Goal: Task Accomplishment & Management: Complete application form

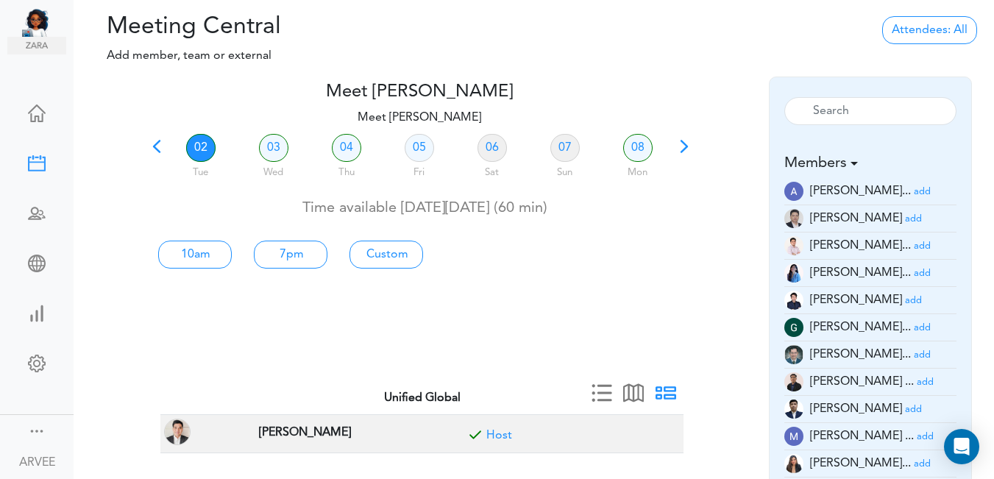
scroll to position [43, 0]
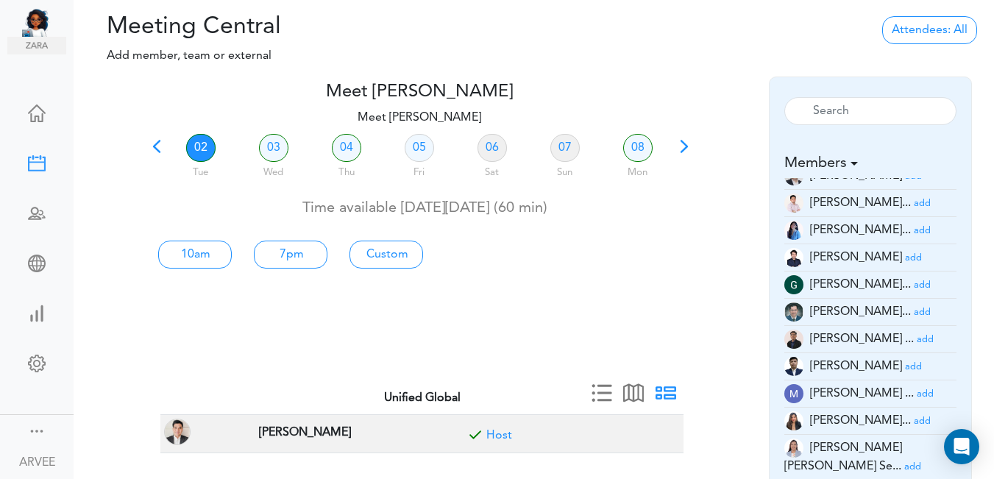
click at [159, 146] on span at bounding box center [156, 151] width 21 height 21
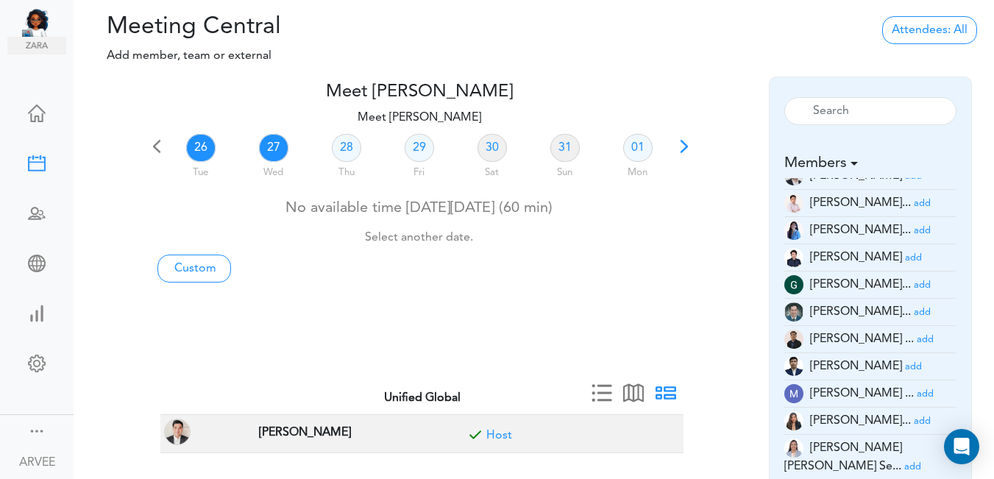
click at [269, 144] on link "27" at bounding box center [273, 148] width 29 height 28
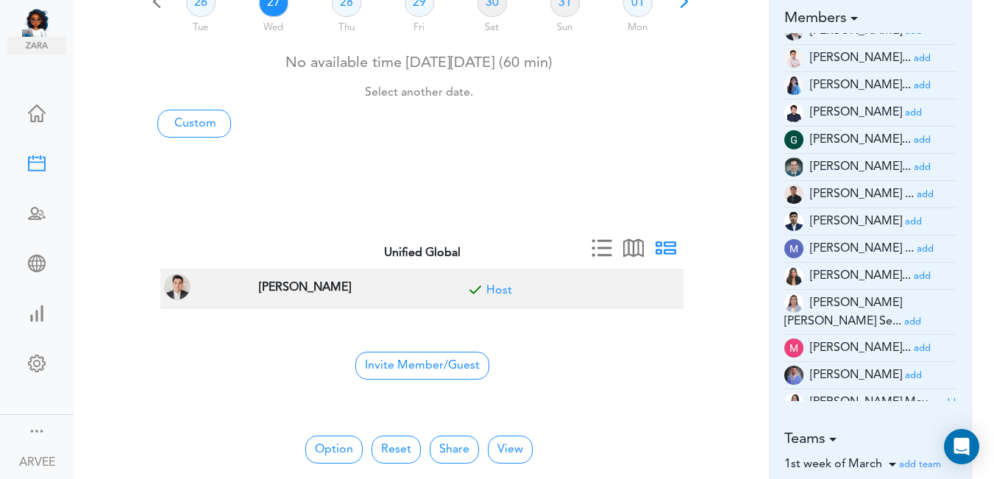
scroll to position [178, 0]
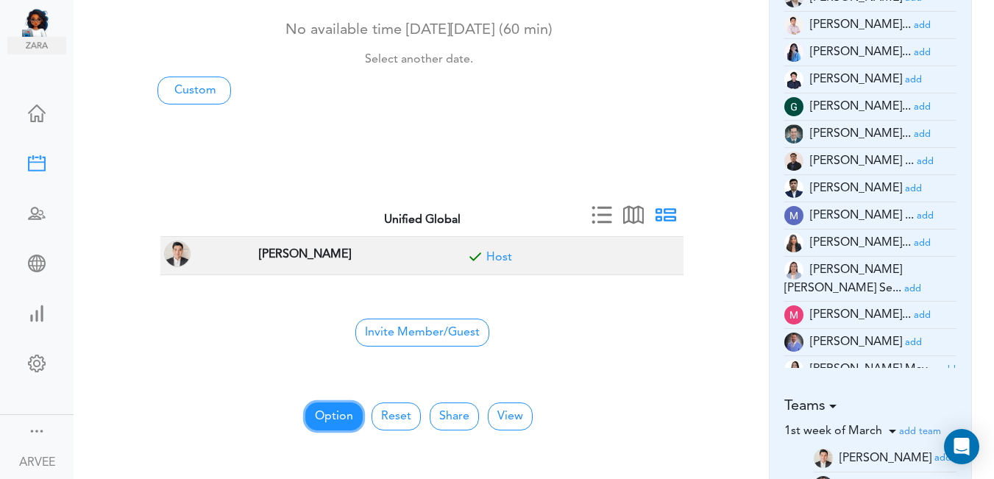
click at [328, 411] on button "Option" at bounding box center [333, 416] width 57 height 28
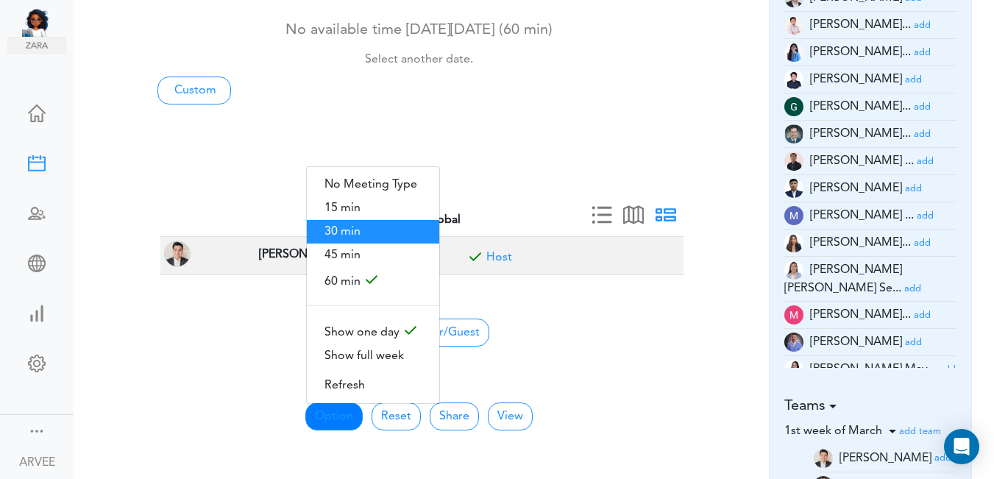
click at [358, 228] on span "30 min" at bounding box center [373, 232] width 132 height 24
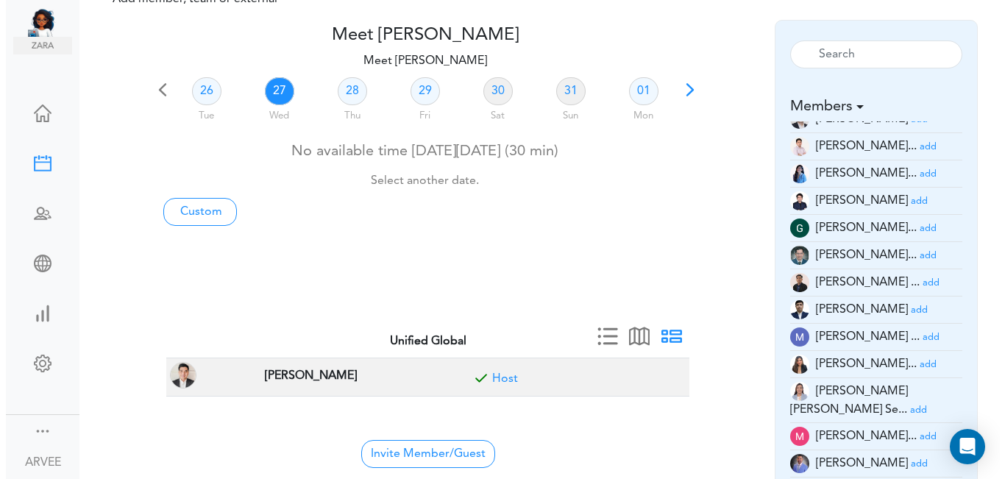
scroll to position [0, 0]
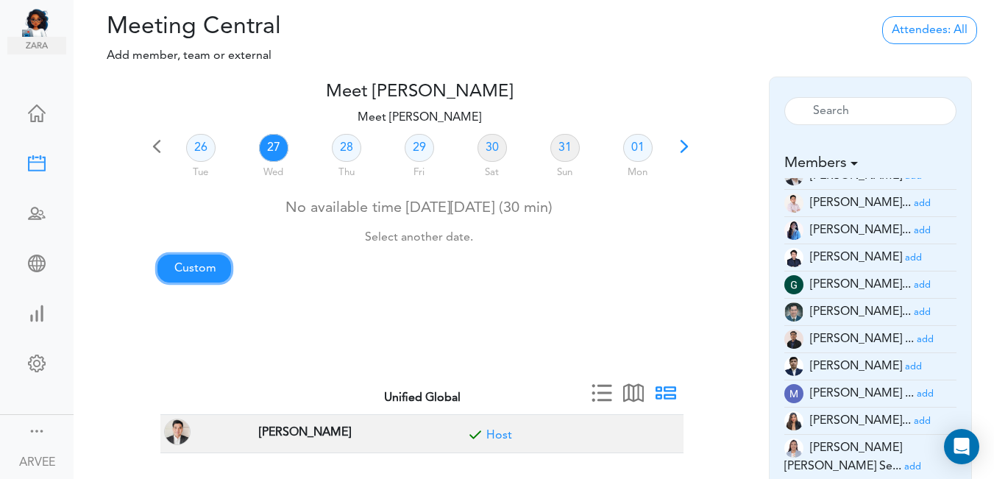
click at [190, 272] on link "Custom" at bounding box center [194, 269] width 74 height 28
type input "Meet [PERSON_NAME]"
type input "[URL][DOMAIN_NAME][SECURITY_DATA]"
type input "[DATE]T18:00"
type input "[DATE]T18:30"
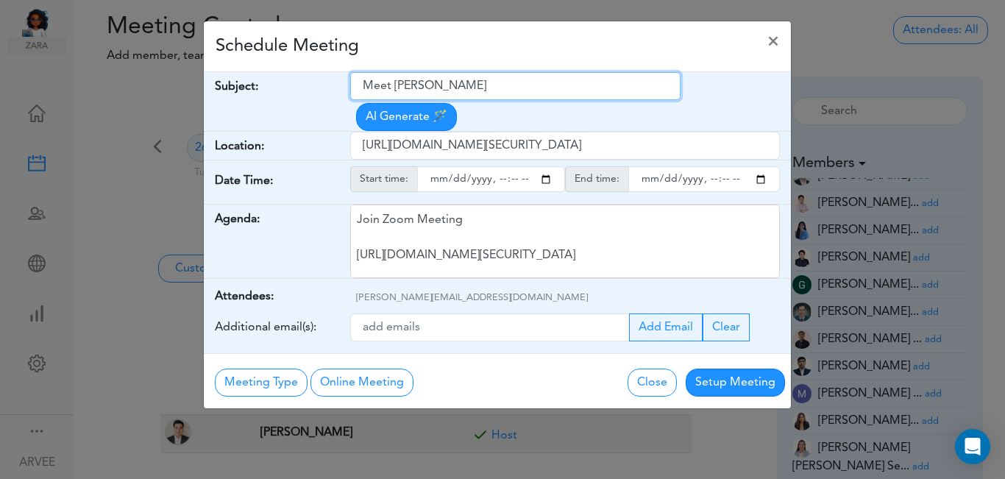
drag, startPoint x: 362, startPoint y: 85, endPoint x: 538, endPoint y: 71, distance: 176.4
click at [539, 71] on div "Schedule Meeting × Your Name: (required) [PERSON_NAME] Email: (required) [PERSO…" at bounding box center [497, 215] width 589 height 389
paste input "Internal Call with [PERSON_NAME]"
type input "Internal Call with [PERSON_NAME]"
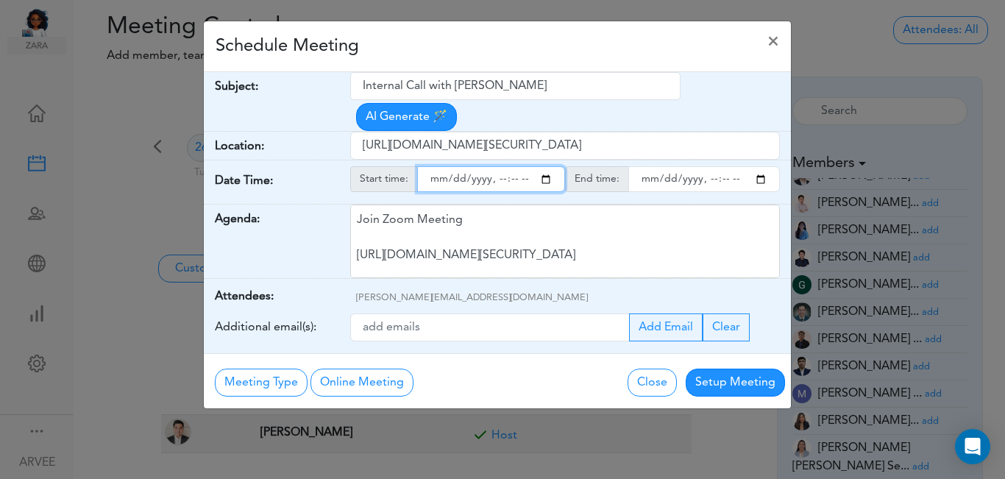
click at [542, 166] on input "starttime" at bounding box center [491, 179] width 148 height 26
type input "[DATE]T21:00"
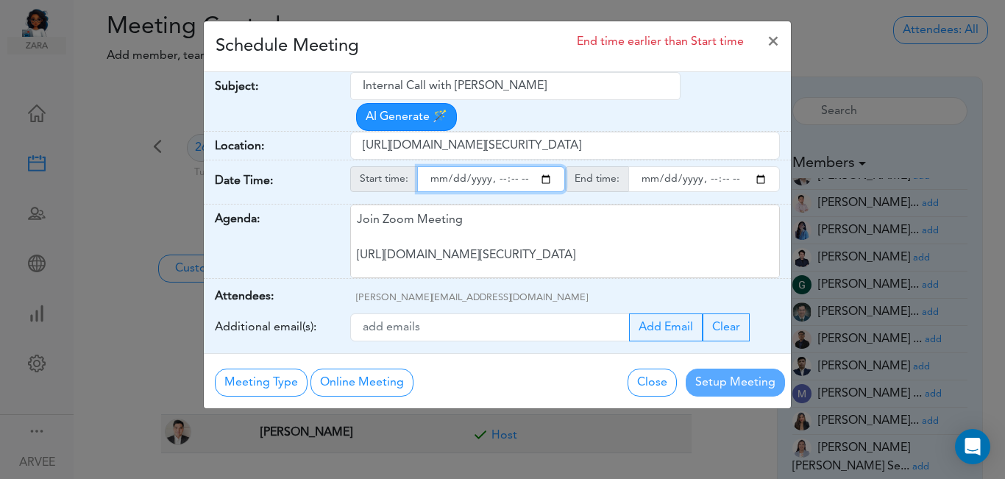
click at [762, 166] on input "endtime" at bounding box center [704, 179] width 152 height 26
type input "[DATE]T21:30"
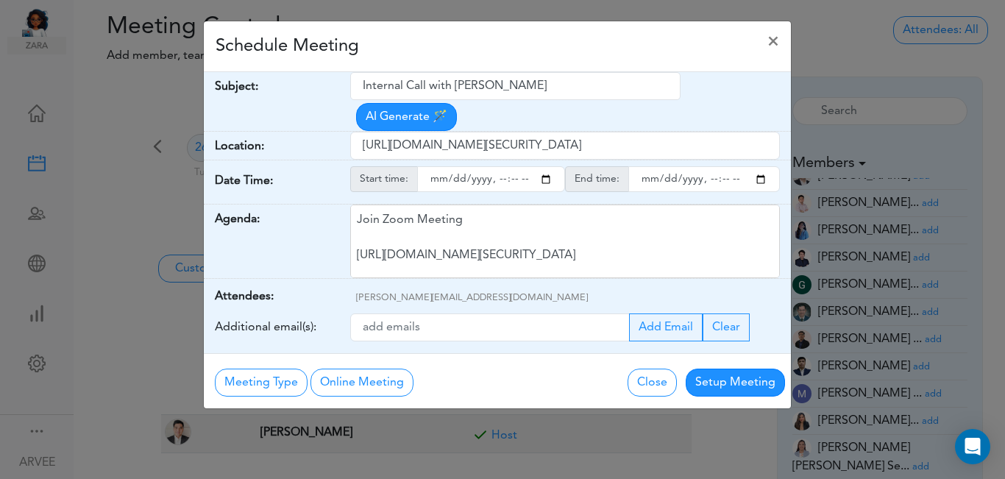
click at [475, 42] on div "Schedule Meeting ×" at bounding box center [497, 46] width 587 height 51
click at [737, 369] on button "Setup Meeting" at bounding box center [735, 383] width 99 height 28
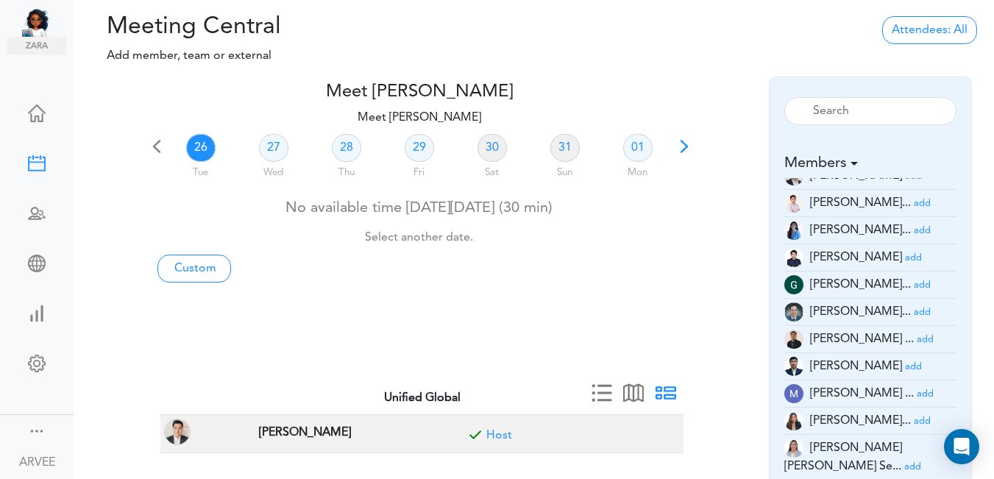
click at [690, 143] on span at bounding box center [684, 151] width 21 height 21
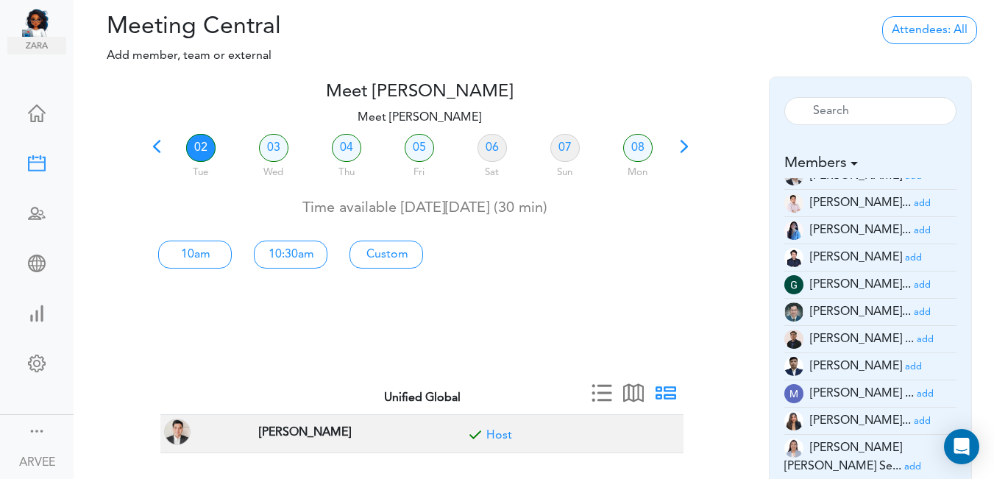
click at [196, 143] on link "02" at bounding box center [200, 148] width 29 height 28
click at [914, 202] on small "add" at bounding box center [922, 204] width 17 height 10
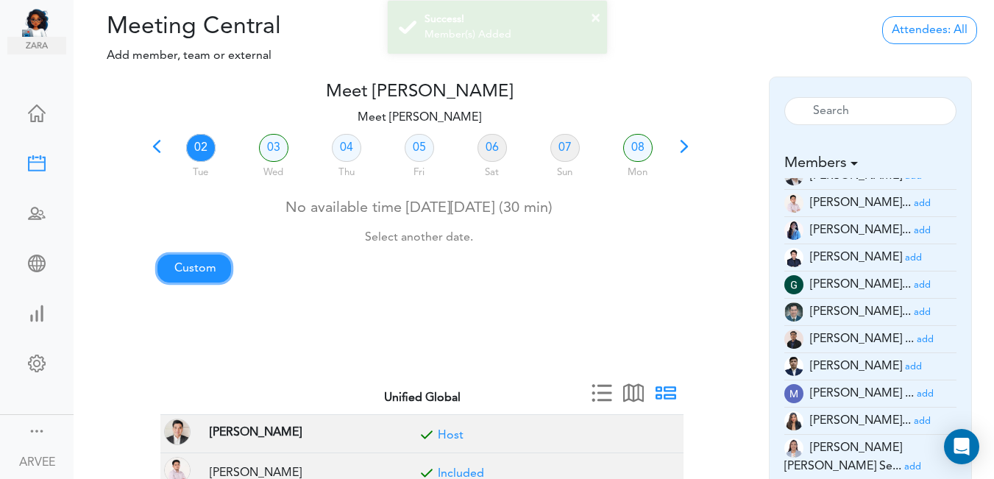
click at [203, 261] on link "Custom" at bounding box center [194, 269] width 74 height 28
type input "Meet [PERSON_NAME]"
type input "[URL][DOMAIN_NAME][SECURITY_DATA]"
type input "[DATE]T18:00"
type input "[DATE]T18:30"
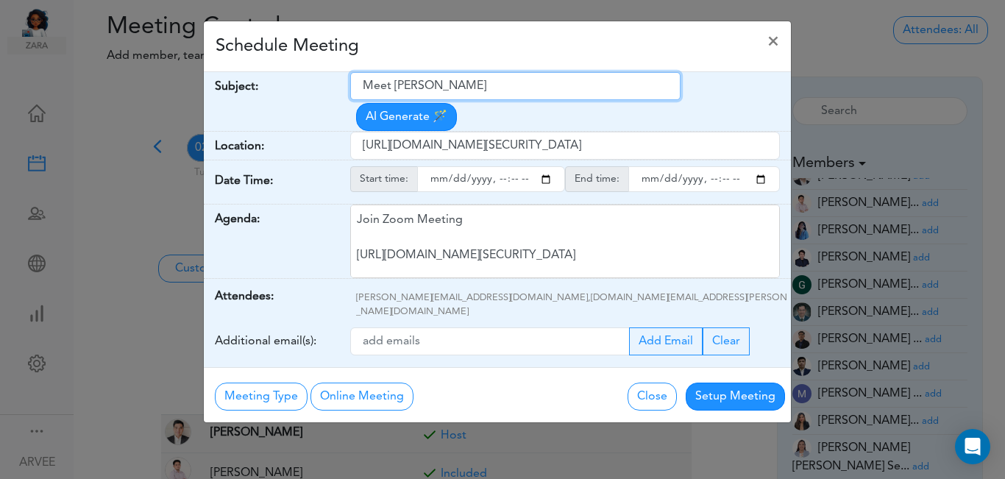
drag, startPoint x: 364, startPoint y: 85, endPoint x: 518, endPoint y: 74, distance: 154.2
click at [518, 74] on input "Meet [PERSON_NAME]" at bounding box center [515, 86] width 330 height 28
paste input "Internal Call | [PERSON_NAME] | 2025 Tax Planning & 2024 Tax Return"
type input "Internal Call | [PERSON_NAME] | 2025 Tax Planning & 2024 Tax Return"
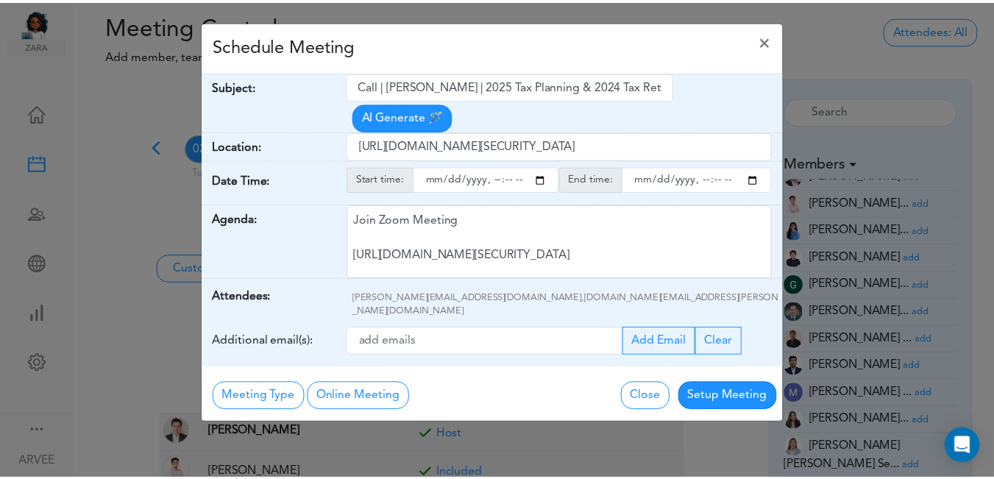
scroll to position [0, 0]
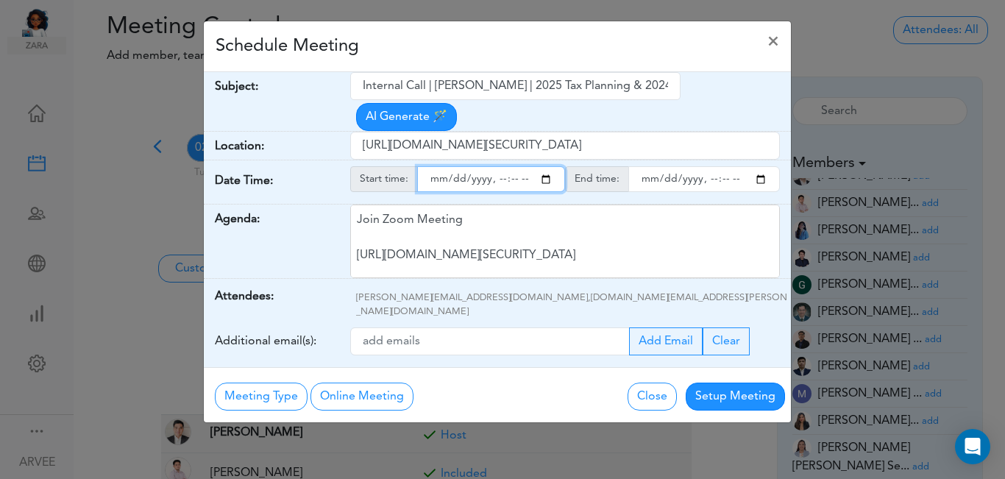
click at [547, 166] on input "starttime" at bounding box center [491, 179] width 148 height 26
type input "[DATE]T19:00"
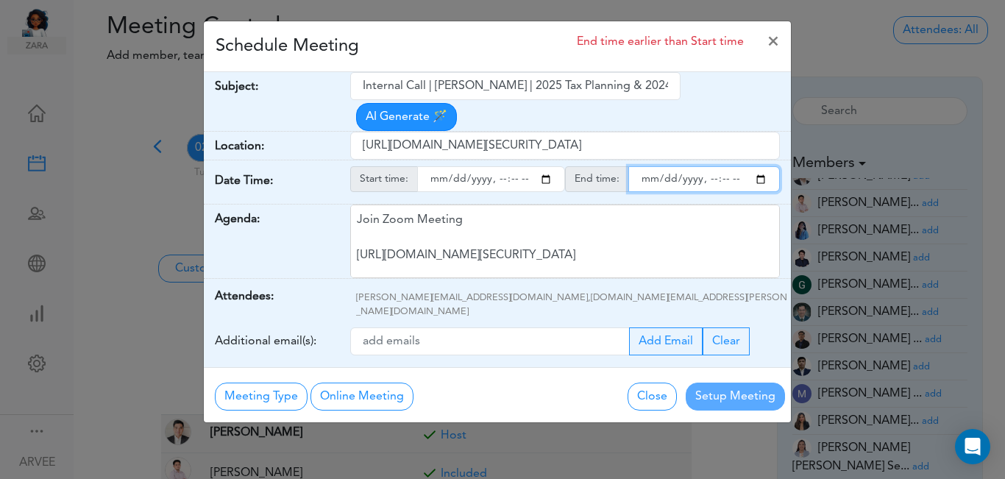
click at [759, 166] on input "endtime" at bounding box center [704, 179] width 152 height 26
type input "[DATE]T19:30"
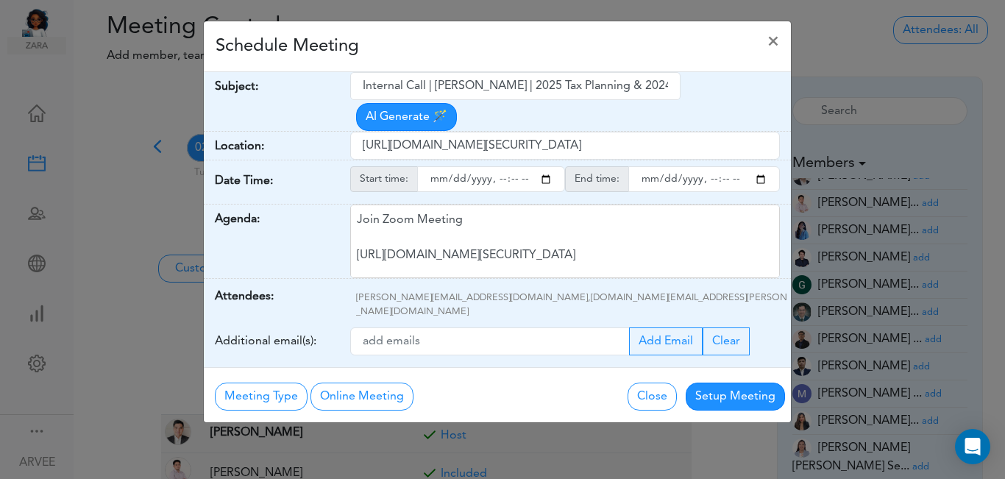
click at [417, 42] on div "Schedule Meeting ×" at bounding box center [497, 46] width 587 height 51
click at [717, 383] on button "Setup Meeting" at bounding box center [735, 397] width 99 height 28
